Goal: Task Accomplishment & Management: Manage account settings

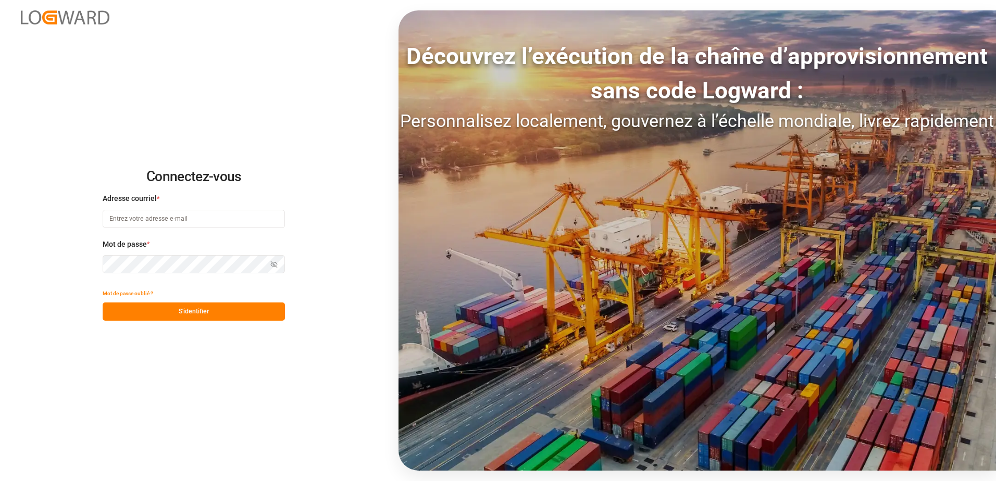
type input "recept.chezy@melitta.fr"
click at [200, 316] on button "S'identifier" at bounding box center [194, 312] width 182 height 18
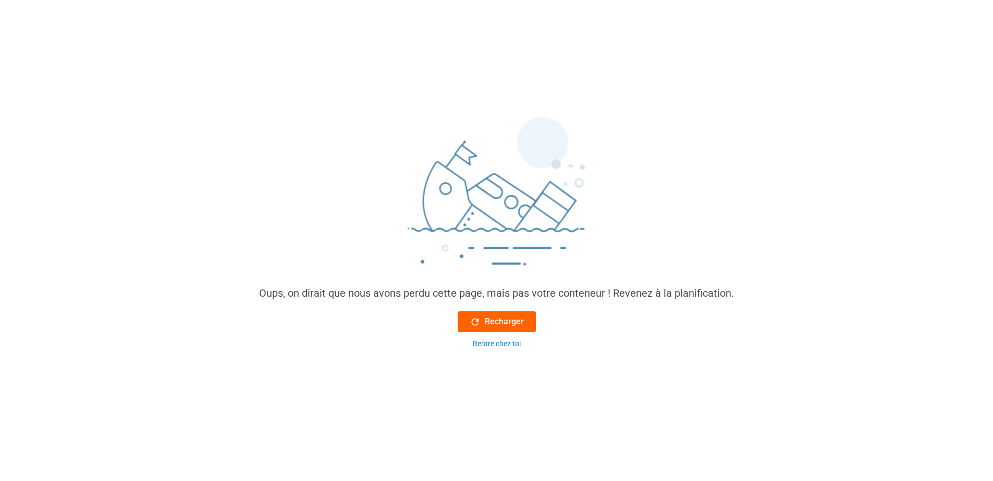
click at [498, 318] on font "Recharger" at bounding box center [504, 322] width 39 height 13
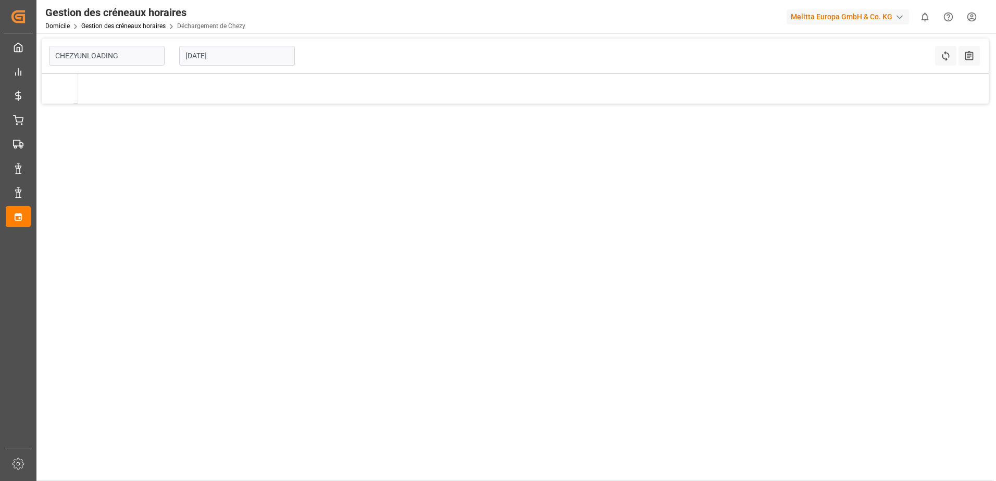
type input "Chezy Unloading"
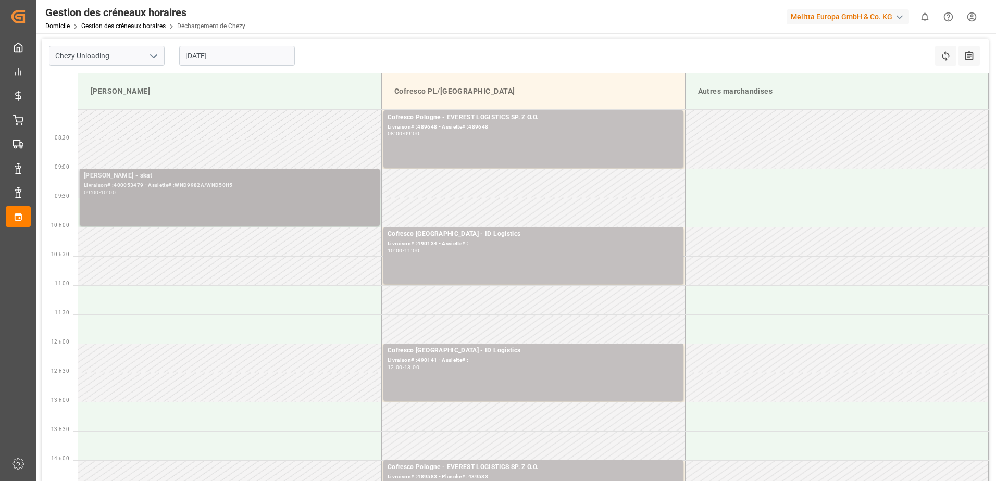
click at [172, 186] on div "Livraison# :400053479 - Assiette# :WND9982A/WND50H5" at bounding box center [230, 185] width 292 height 9
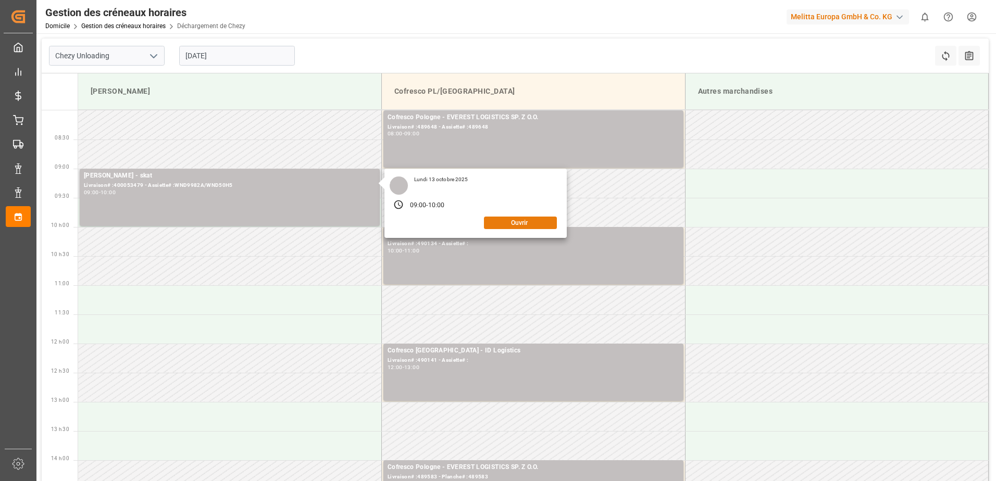
click at [534, 225] on button "Ouvrir" at bounding box center [520, 223] width 73 height 13
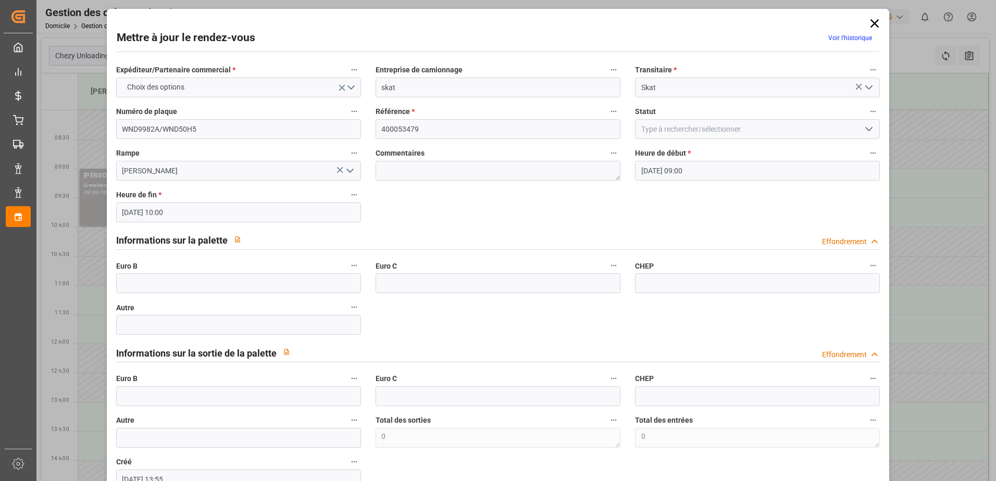
click at [867, 133] on icon "Ouvrir le menu" at bounding box center [869, 129] width 13 height 13
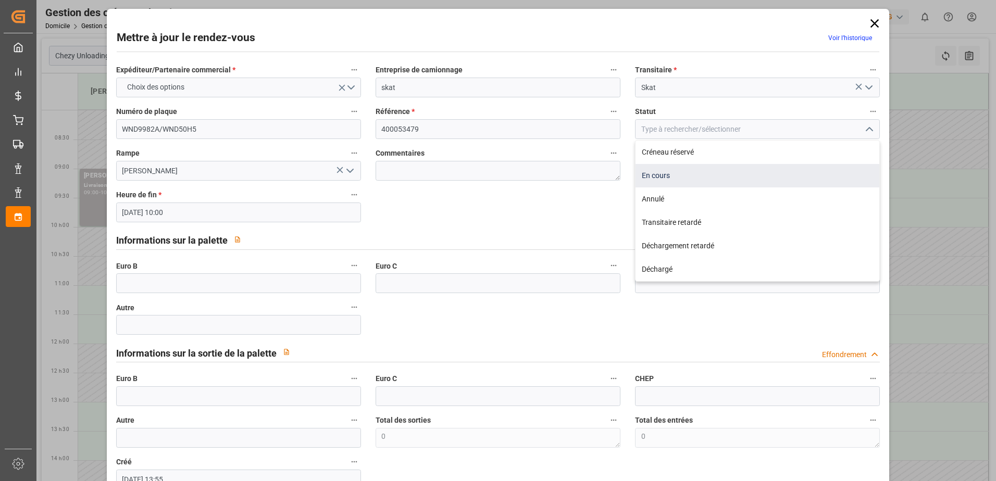
click at [695, 180] on div "En cours" at bounding box center [758, 175] width 244 height 23
type input "In Progress"
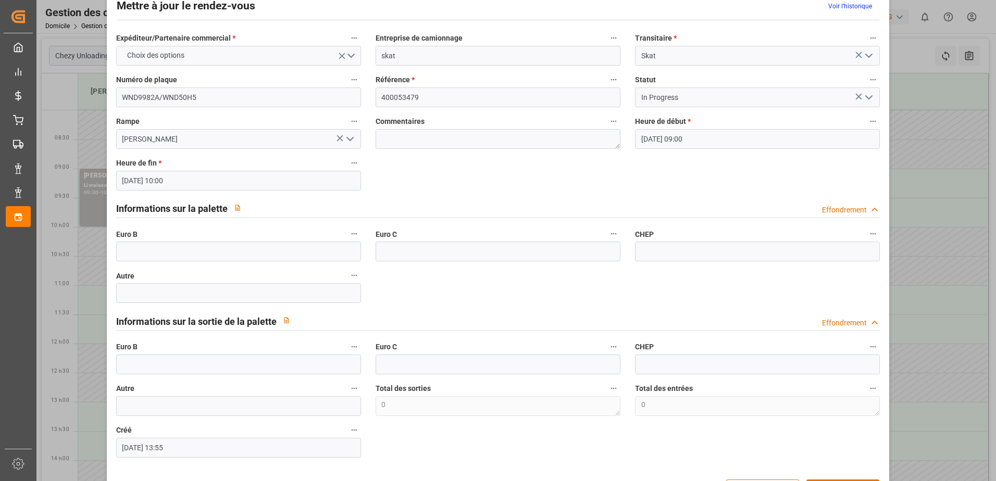
scroll to position [69, 0]
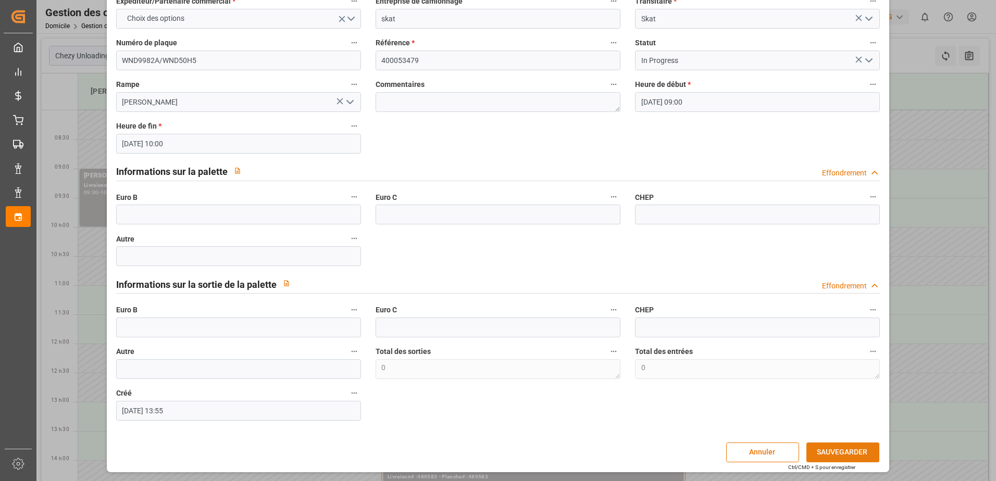
click at [838, 452] on button "SAUVEGARDER" at bounding box center [843, 453] width 73 height 20
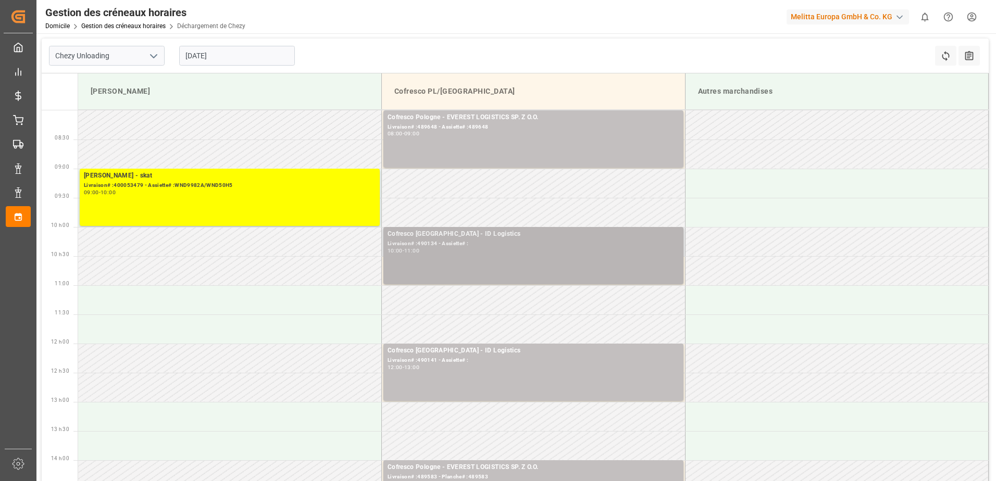
click at [497, 253] on div "10:00 - 11:00" at bounding box center [534, 252] width 292 height 6
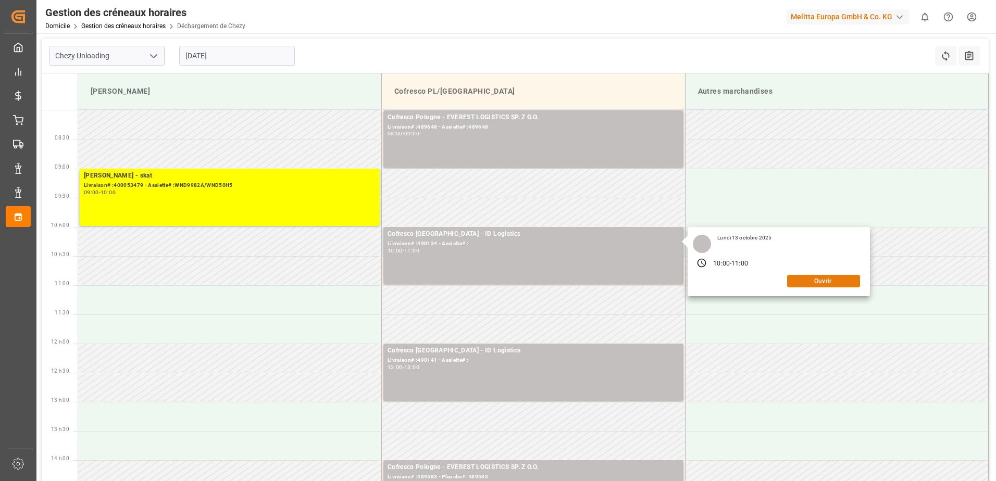
click at [814, 282] on button "Ouvrir" at bounding box center [823, 281] width 73 height 13
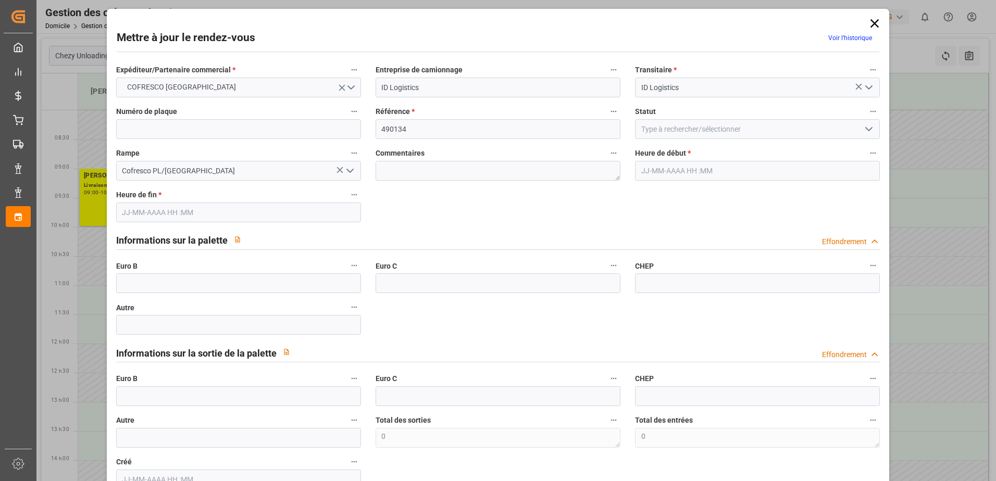
type input "[DATE] 10:00"
type input "[DATE] 11:00"
type input "[DATE] 12:51"
click at [863, 128] on icon "Ouvrir le menu" at bounding box center [869, 129] width 13 height 13
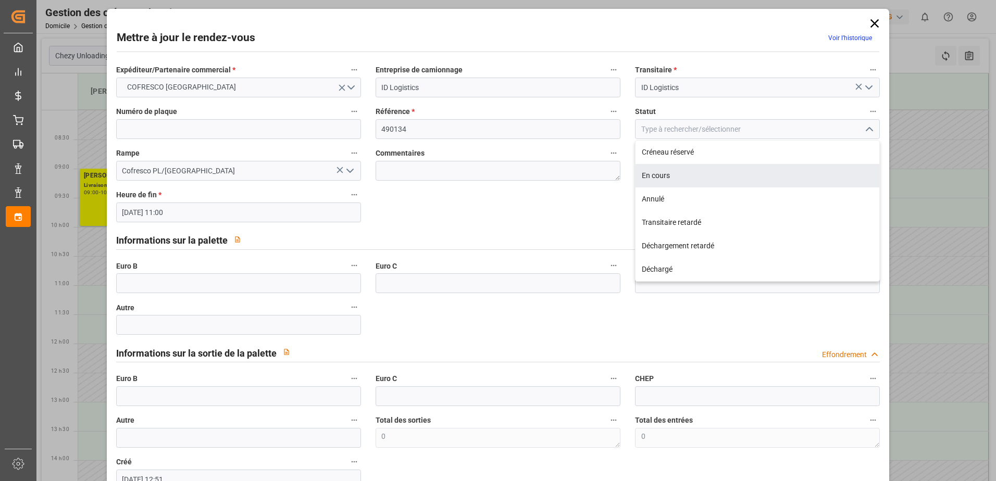
click at [681, 168] on div "En cours" at bounding box center [758, 175] width 244 height 23
type input "In Progress"
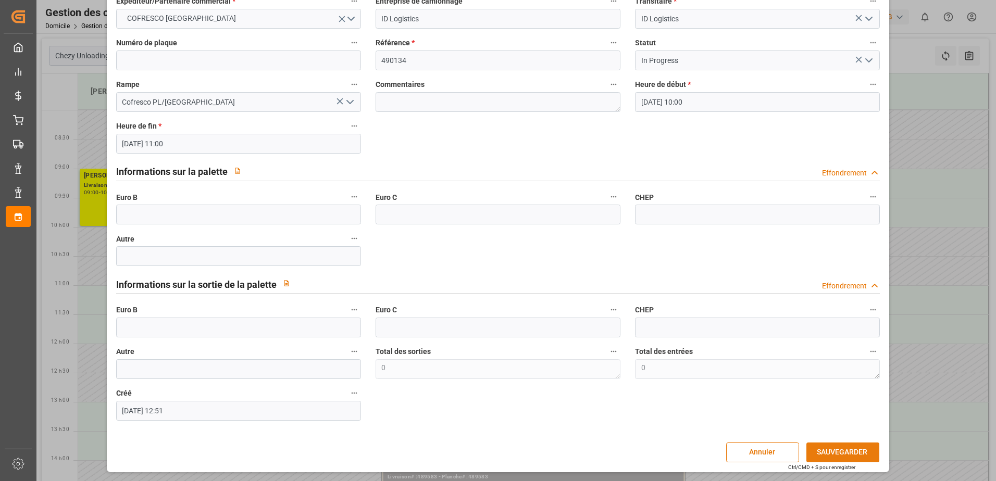
click at [839, 455] on button "SAUVEGARDER" at bounding box center [843, 453] width 73 height 20
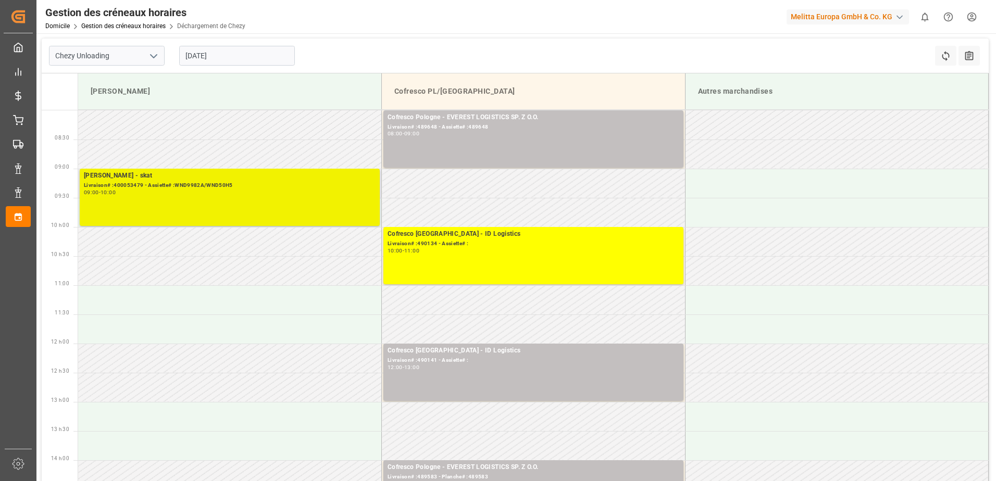
click at [219, 195] on div "09:00 - 10:00" at bounding box center [230, 193] width 292 height 6
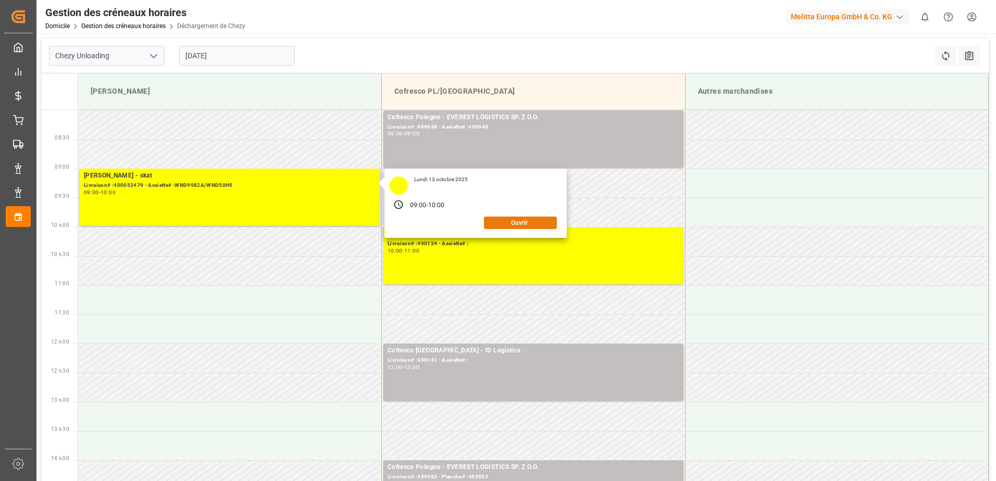
click at [527, 224] on button "Ouvrir" at bounding box center [520, 223] width 73 height 13
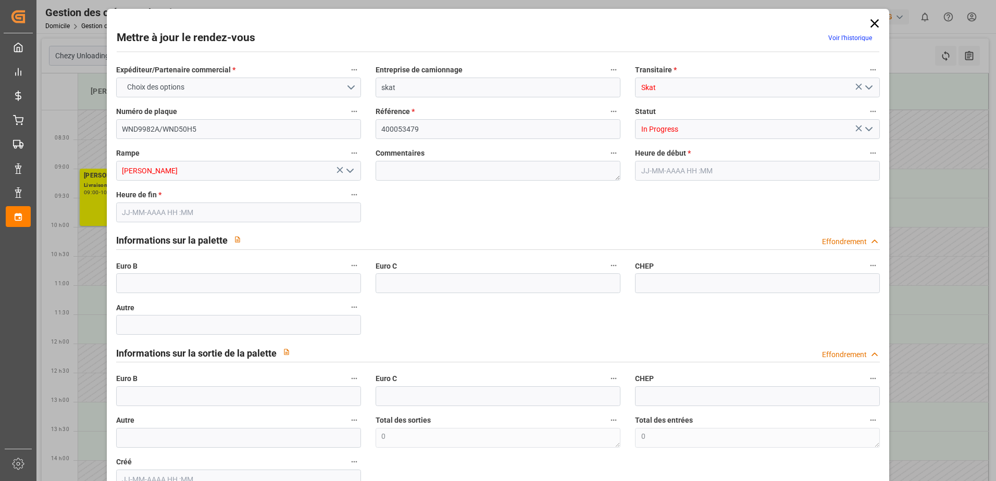
type input "[DATE] 09:00"
type input "[DATE] 10:00"
type input "[DATE] 13:55"
click at [165, 289] on input "text" at bounding box center [238, 284] width 245 height 20
type input "66"
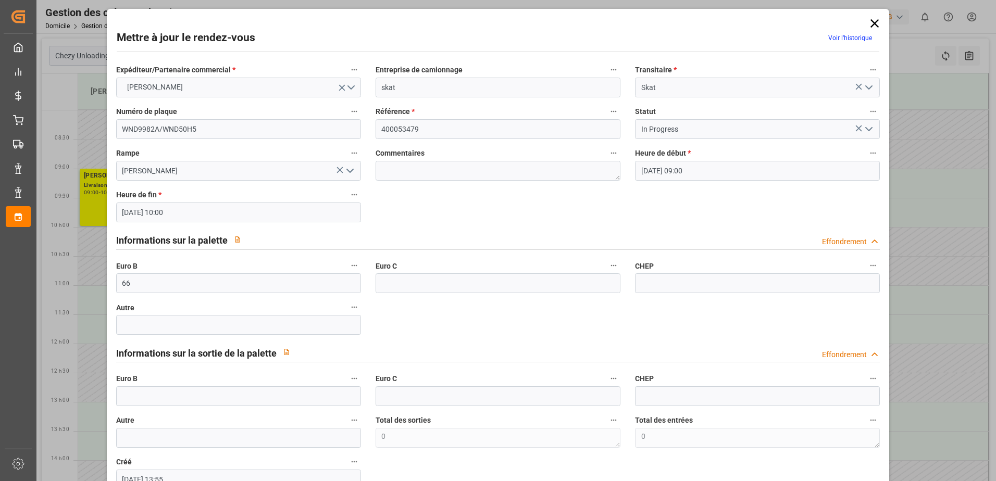
click at [866, 129] on icon "Ouvrir le menu" at bounding box center [869, 129] width 13 height 13
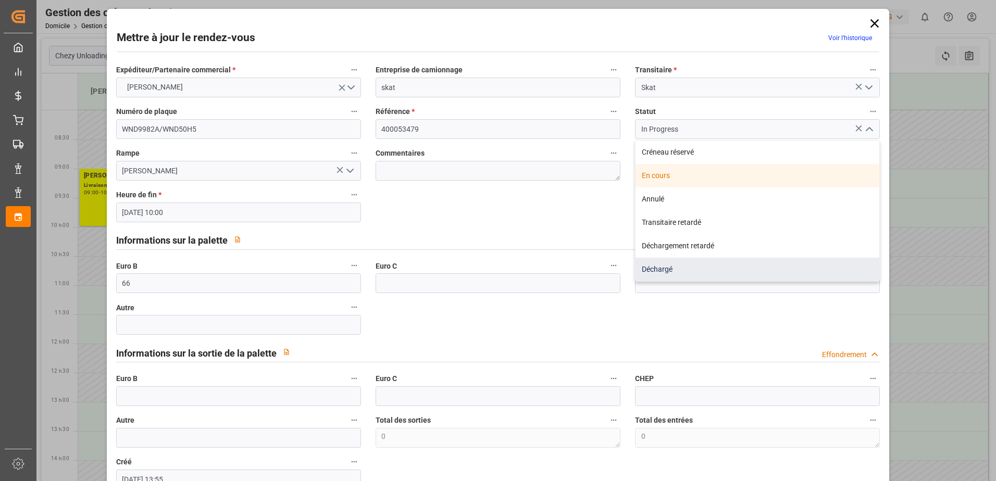
click at [679, 266] on div "Déchargé" at bounding box center [758, 269] width 244 height 23
type input "Unloaded"
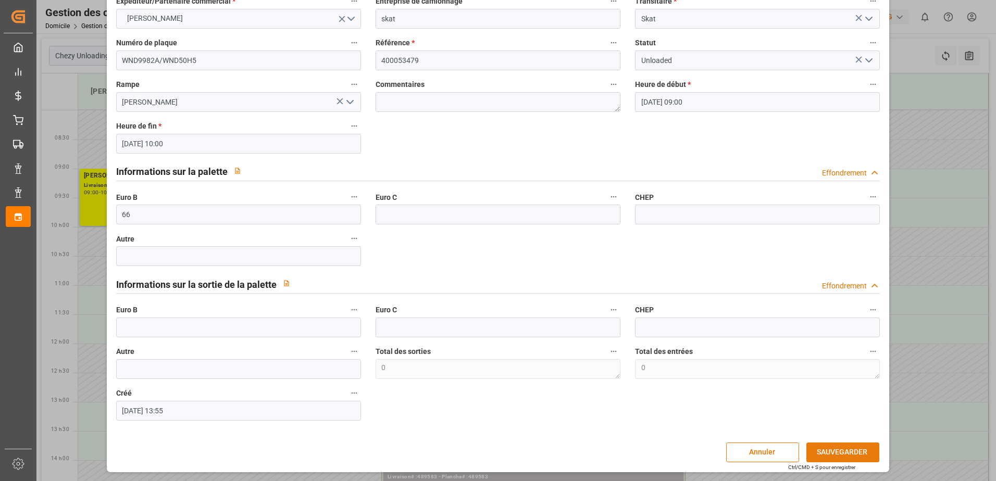
click at [859, 452] on button "SAUVEGARDER" at bounding box center [843, 453] width 73 height 20
